Goal: Task Accomplishment & Management: Complete application form

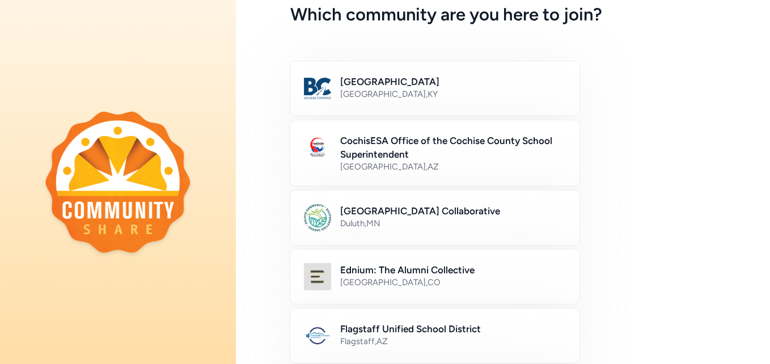
scroll to position [54, 0]
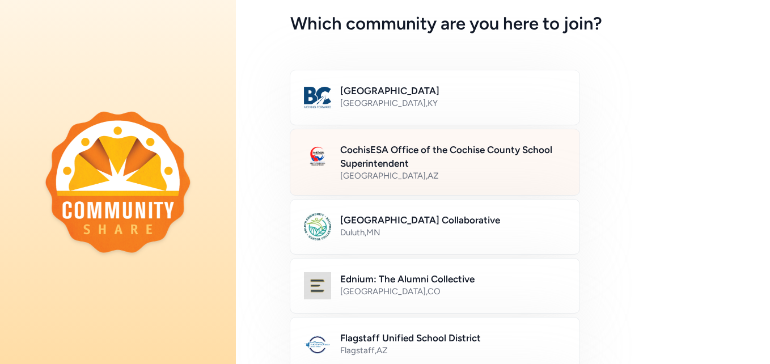
click at [366, 151] on h2 "CochisESA Office of the Cochise County School Superintendent" at bounding box center [453, 156] width 226 height 27
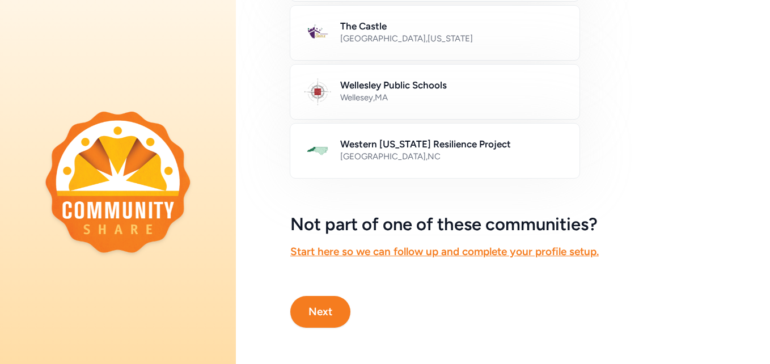
scroll to position [729, 0]
click at [308, 296] on button "Next" at bounding box center [320, 312] width 60 height 32
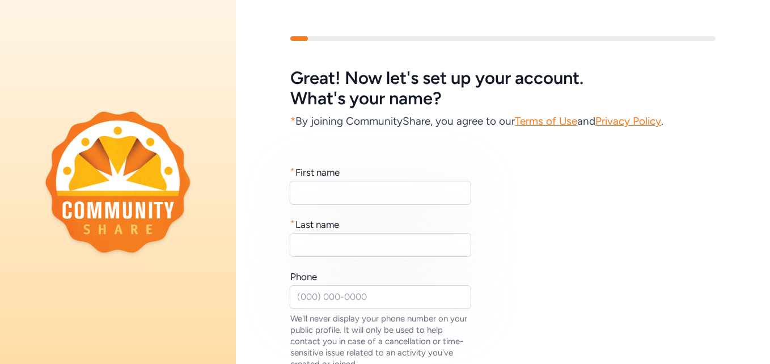
click at [542, 120] on link "Terms of Use" at bounding box center [546, 121] width 62 height 13
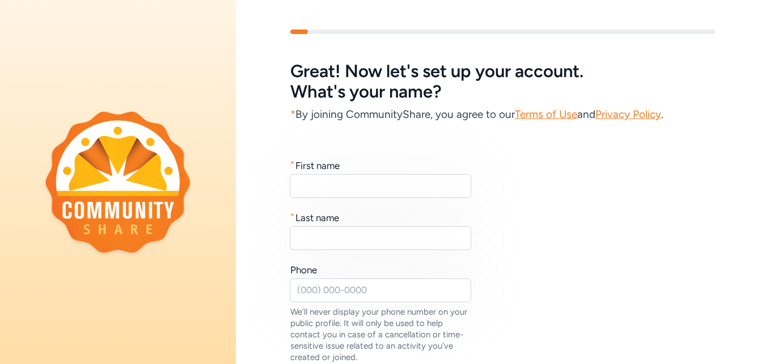
scroll to position [2, 0]
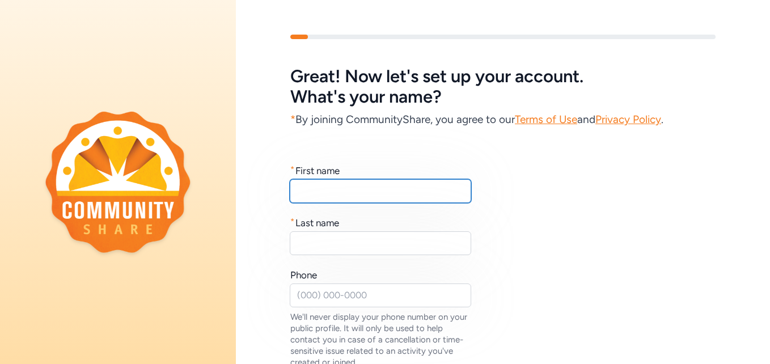
click at [351, 200] on input "text" at bounding box center [381, 191] width 182 height 24
type input "[PERSON_NAME]"
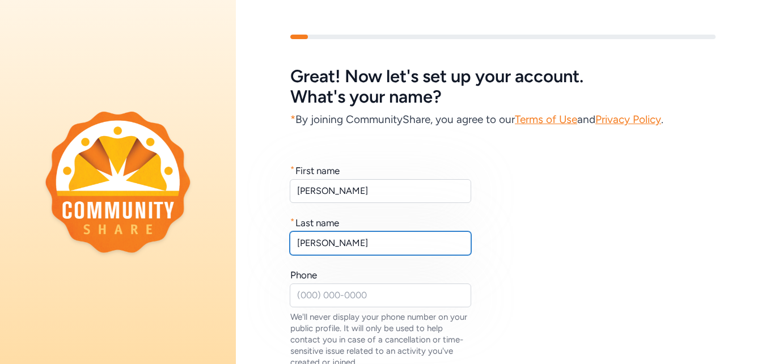
type input "[PERSON_NAME]"
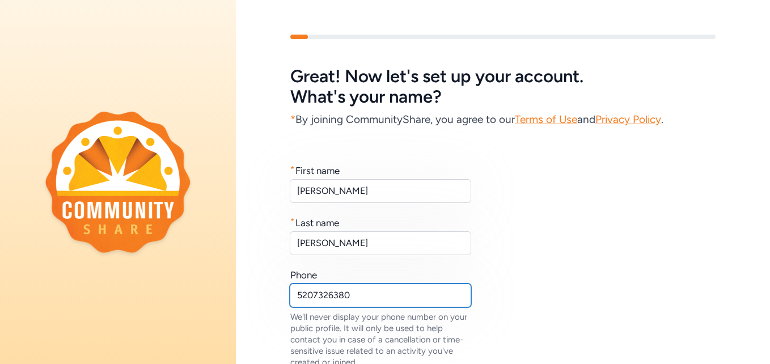
type input "5207326380"
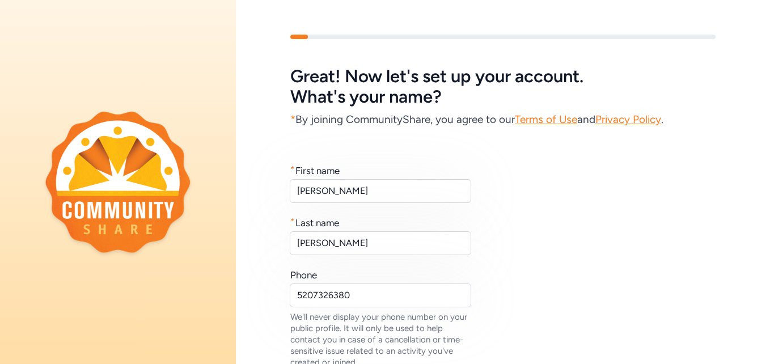
click at [631, 244] on div "* First name [PERSON_NAME] * Last name [PERSON_NAME] Phone [PHONE_NUMBER] We'll…" at bounding box center [502, 266] width 425 height 204
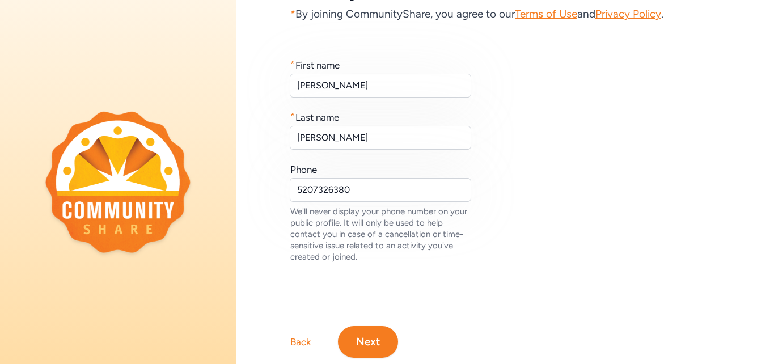
scroll to position [123, 0]
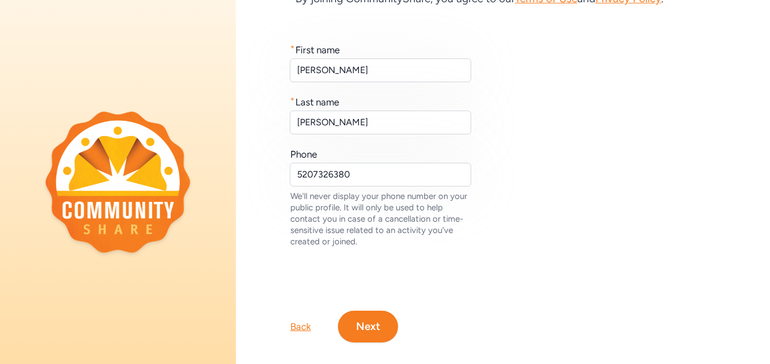
click at [378, 322] on button "Next" at bounding box center [368, 327] width 60 height 32
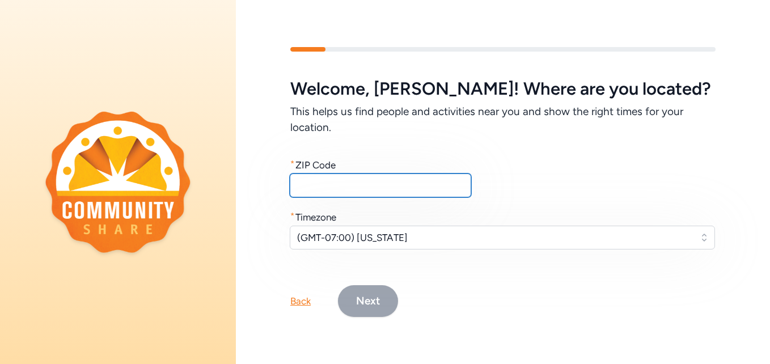
click at [372, 180] on input "text" at bounding box center [381, 186] width 182 height 24
type input "85635"
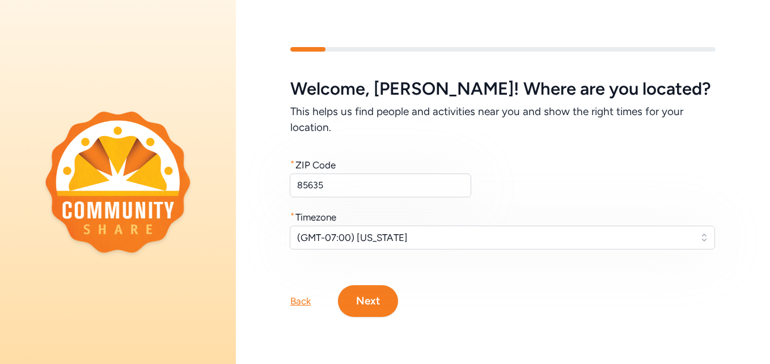
click at [372, 300] on button "Next" at bounding box center [368, 301] width 60 height 32
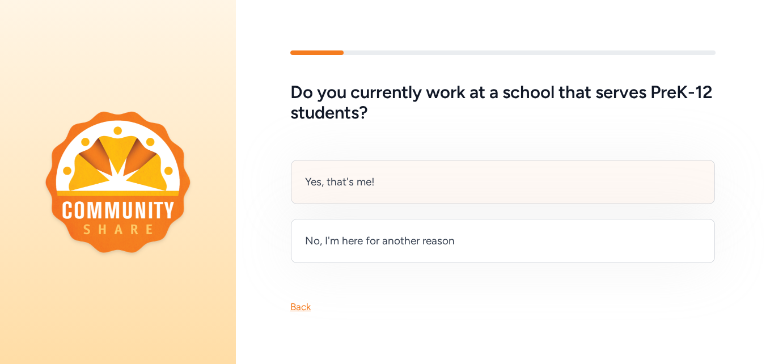
click at [415, 167] on div "Yes, that's me!" at bounding box center [503, 182] width 424 height 44
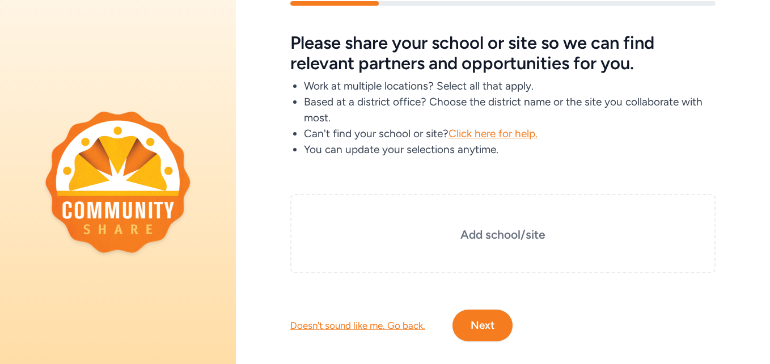
scroll to position [57, 0]
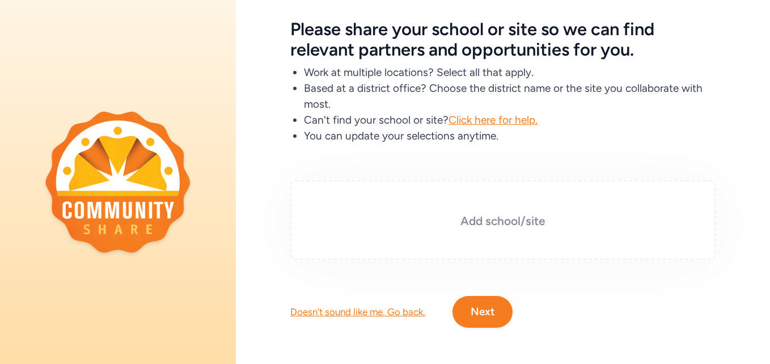
click at [486, 213] on h3 "Add school/site" at bounding box center [503, 221] width 369 height 16
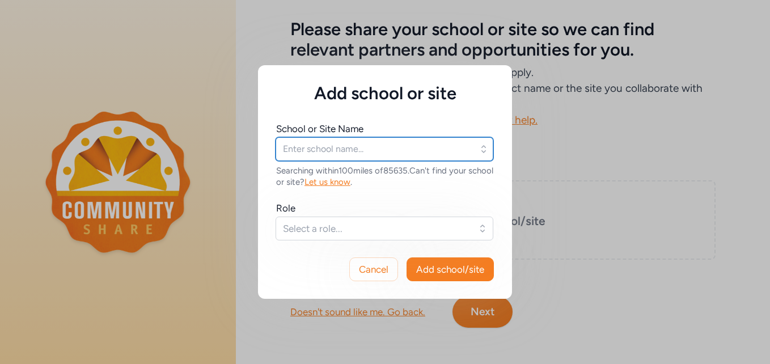
click at [346, 152] on input "text" at bounding box center [385, 149] width 218 height 24
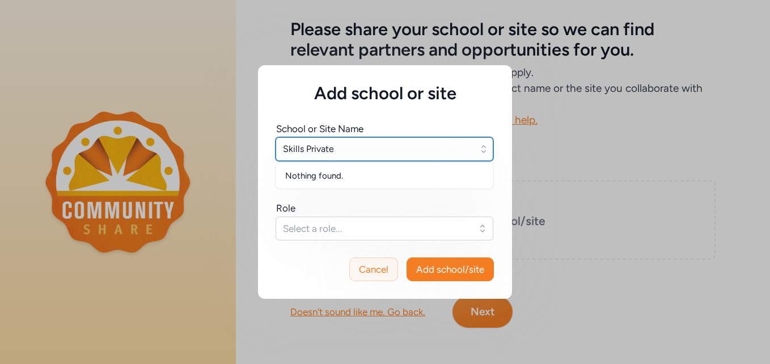
type input "Skills Private"
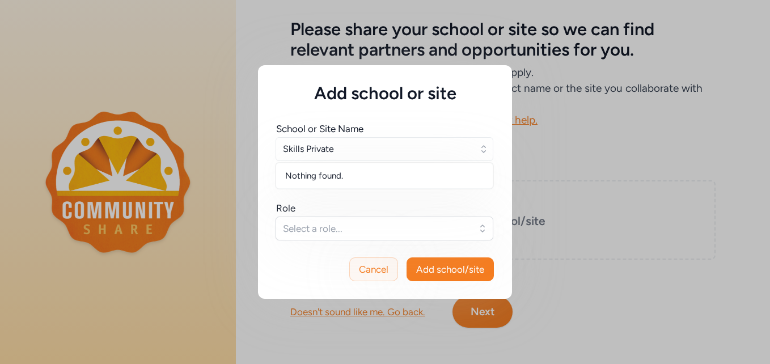
click at [371, 267] on span "Cancel" at bounding box center [373, 270] width 29 height 14
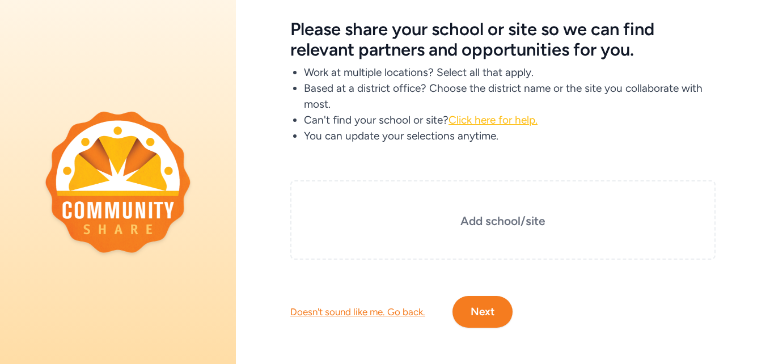
click at [486, 113] on span "Click here for help." at bounding box center [493, 119] width 89 height 13
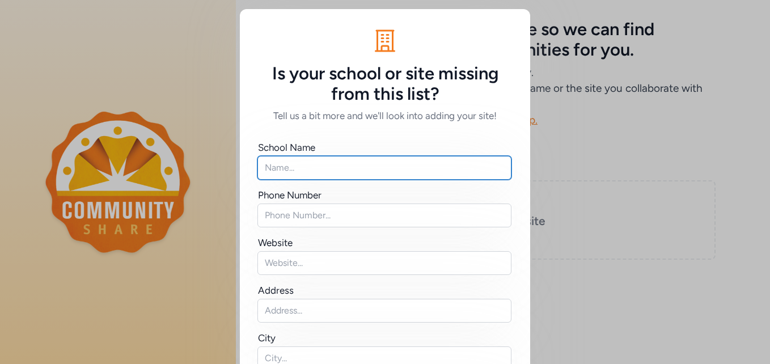
click at [421, 172] on input "text" at bounding box center [385, 168] width 254 height 24
type input "Skills"
